Goal: Task Accomplishment & Management: Manage account settings

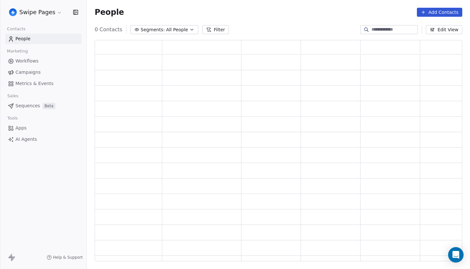
scroll to position [221, 367]
click at [46, 10] on html "Swipe Pages Contacts People Marketing Workflows Campaigns Metrics & Events Sale…" at bounding box center [235, 134] width 470 height 269
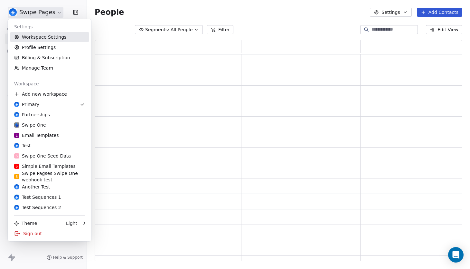
click at [48, 38] on link "Workspace Settings" at bounding box center [49, 37] width 78 height 10
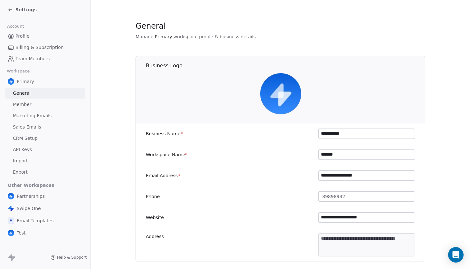
click at [37, 127] on span "Sales Emails" at bounding box center [27, 126] width 28 height 7
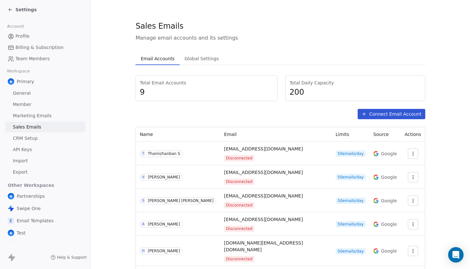
click at [48, 114] on span "Marketing Emails" at bounding box center [32, 115] width 39 height 7
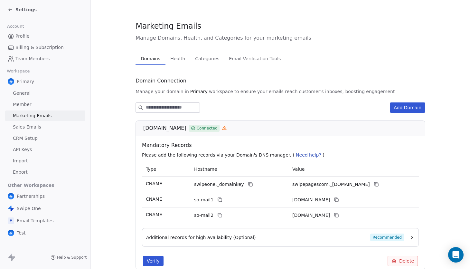
click at [182, 58] on span "Health" at bounding box center [178, 58] width 20 height 9
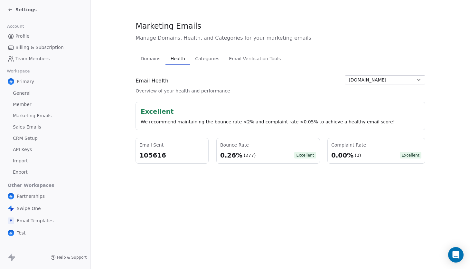
click at [11, 8] on icon at bounding box center [10, 9] width 5 height 5
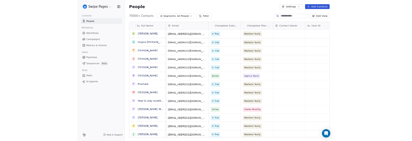
scroll to position [230, 386]
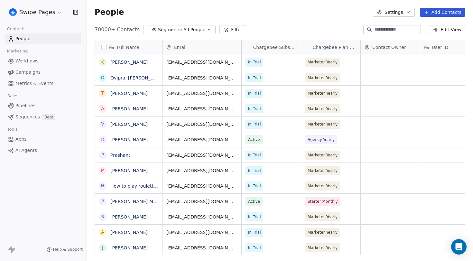
click at [273, 2] on div "People Settings Add Contacts" at bounding box center [280, 12] width 386 height 24
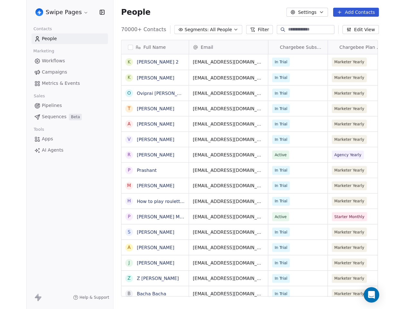
scroll to position [272, 325]
